Goal: Transaction & Acquisition: Purchase product/service

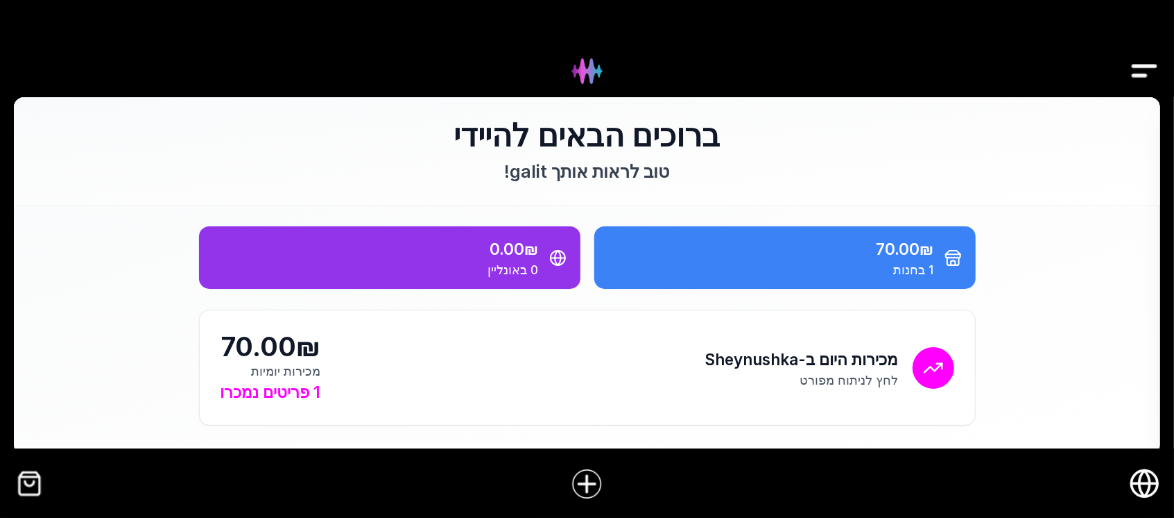
click at [1137, 68] on img "Drawer" at bounding box center [1144, 70] width 31 height 53
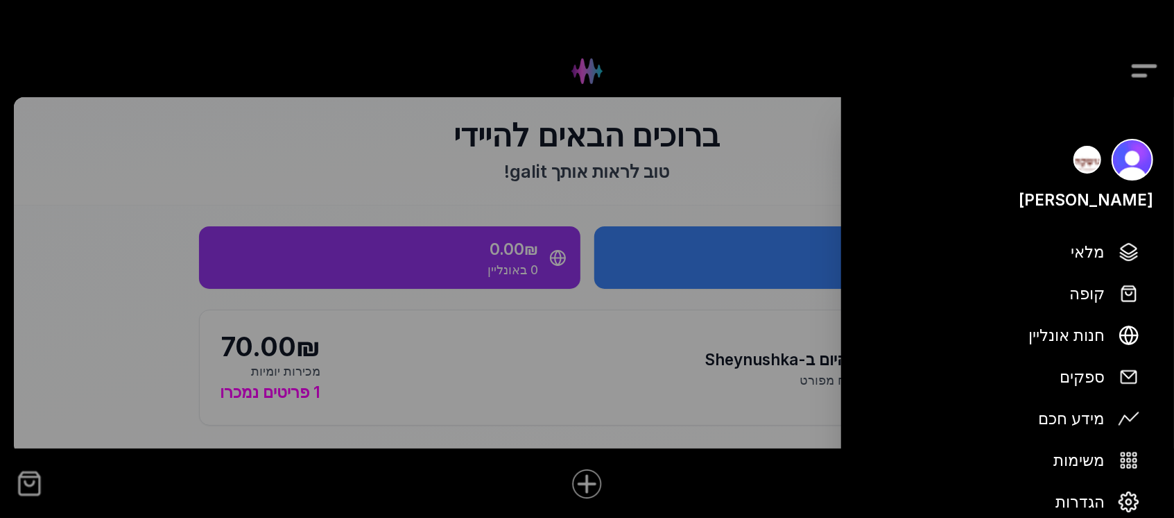
click at [391, 355] on div at bounding box center [587, 259] width 1174 height 518
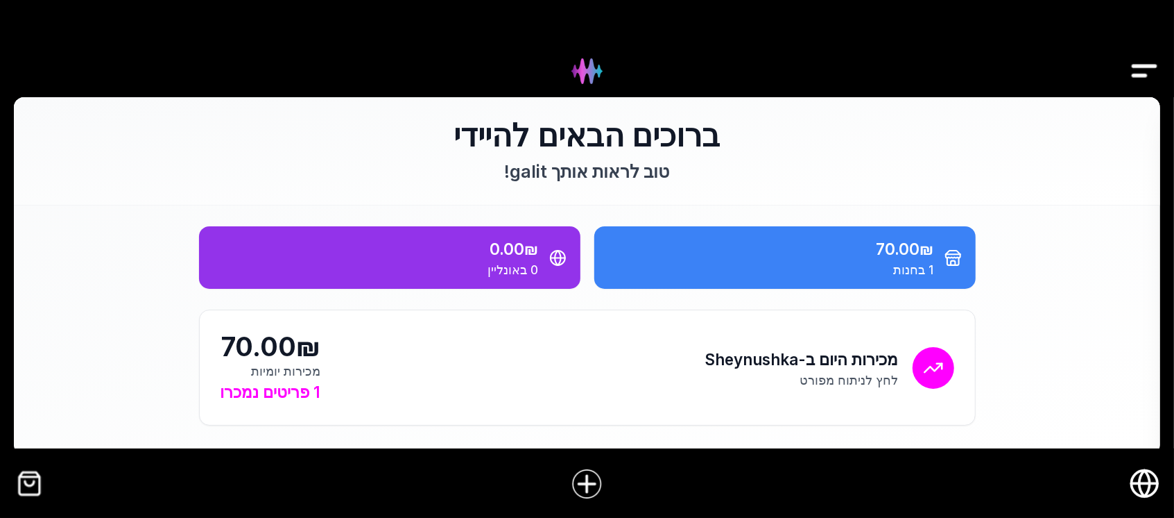
click at [32, 477] on img "קופה" at bounding box center [29, 483] width 31 height 31
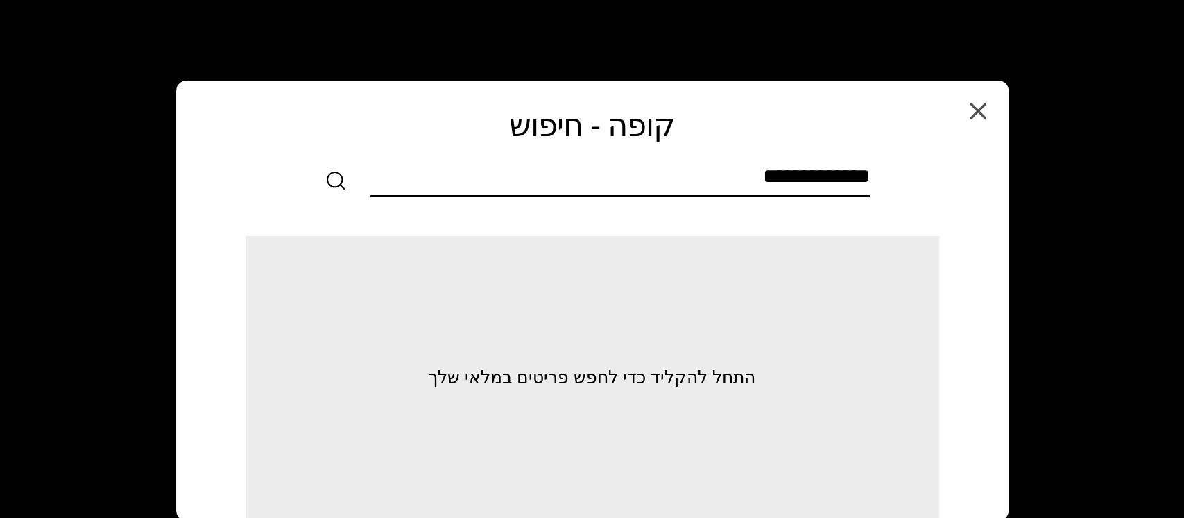
click at [769, 168] on input "text" at bounding box center [619, 179] width 499 height 31
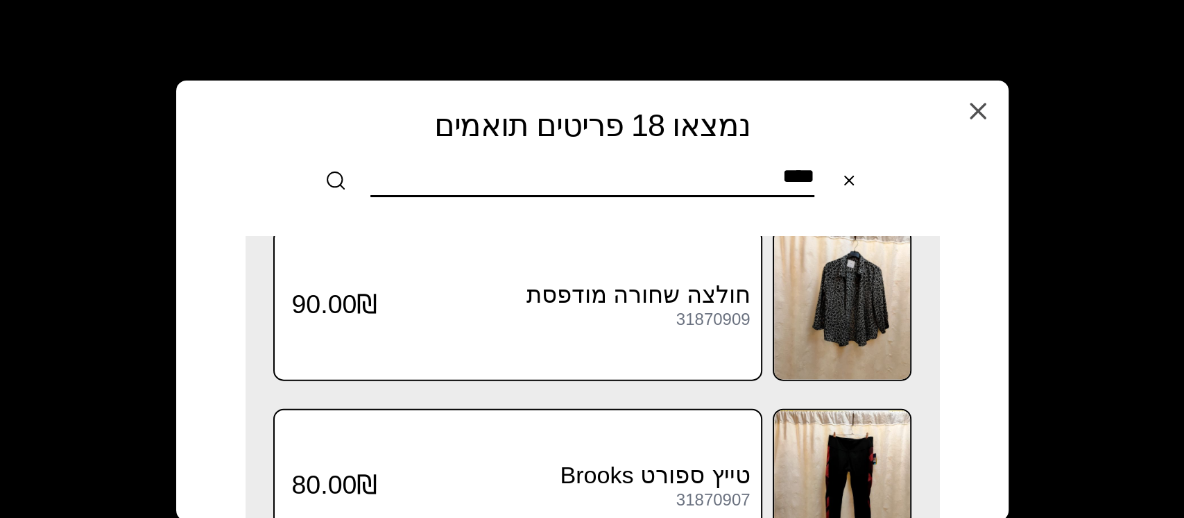
scroll to position [2220, 0]
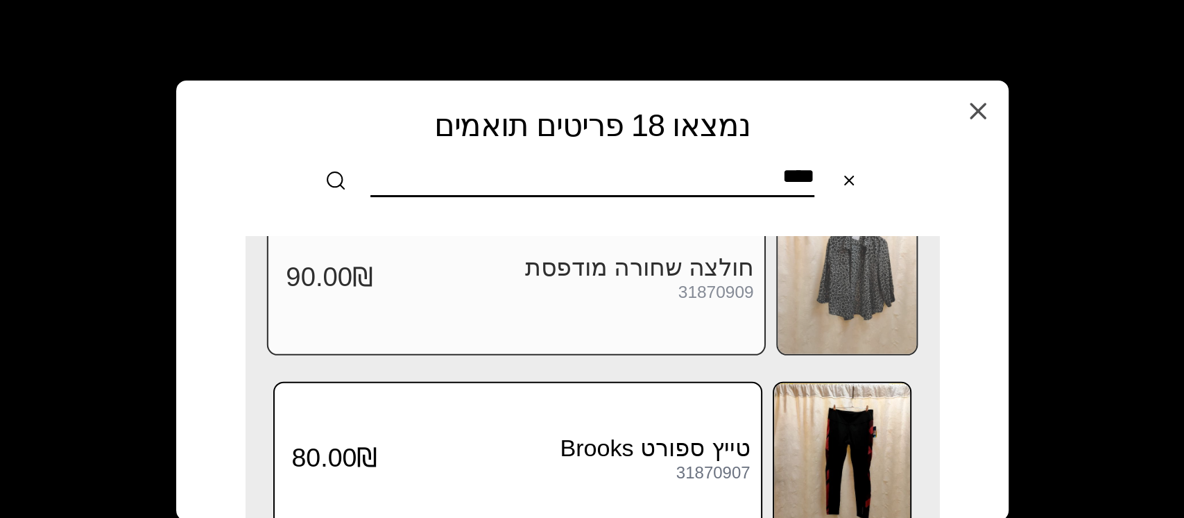
type input "****"
click at [717, 281] on div "חולצה שחורה מודפסת 31870909" at bounding box center [563, 277] width 380 height 49
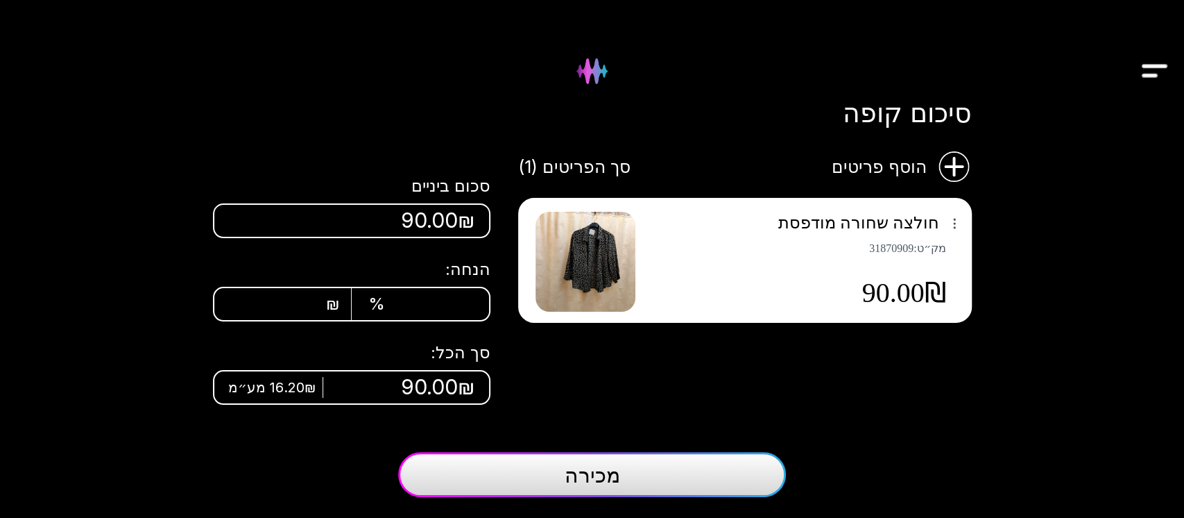
click at [589, 282] on img at bounding box center [586, 262] width 100 height 100
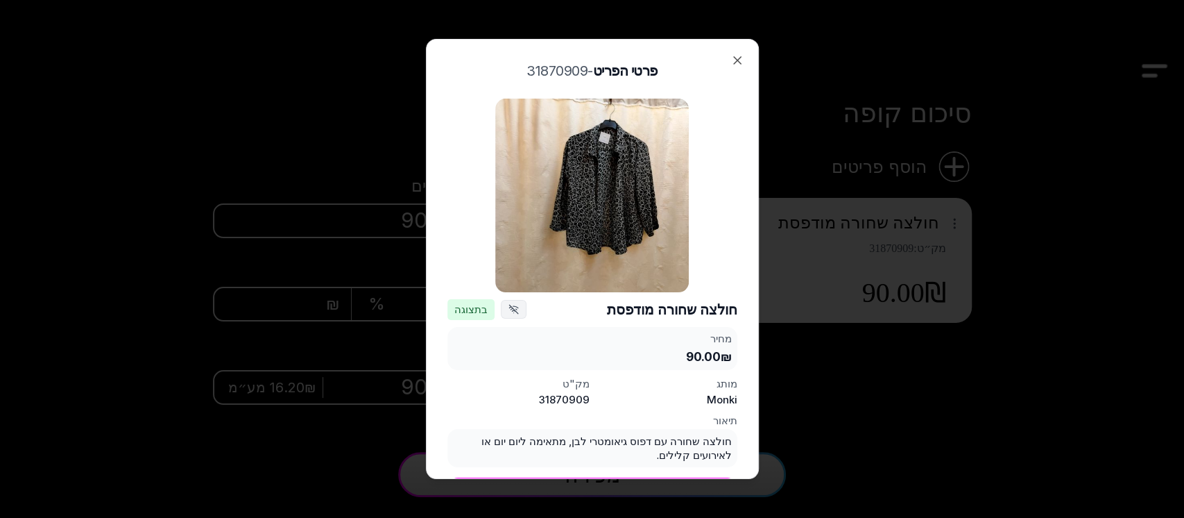
click at [742, 51] on div "פרטי הפריט - 31870909 חולצה שחורה מודפסת בתצוגה מחיר 90.00₪ מותג Monki מק"ט 318…" at bounding box center [592, 259] width 333 height 440
click at [739, 58] on icon "button" at bounding box center [737, 60] width 7 height 7
